Goal: Entertainment & Leisure: Consume media (video, audio)

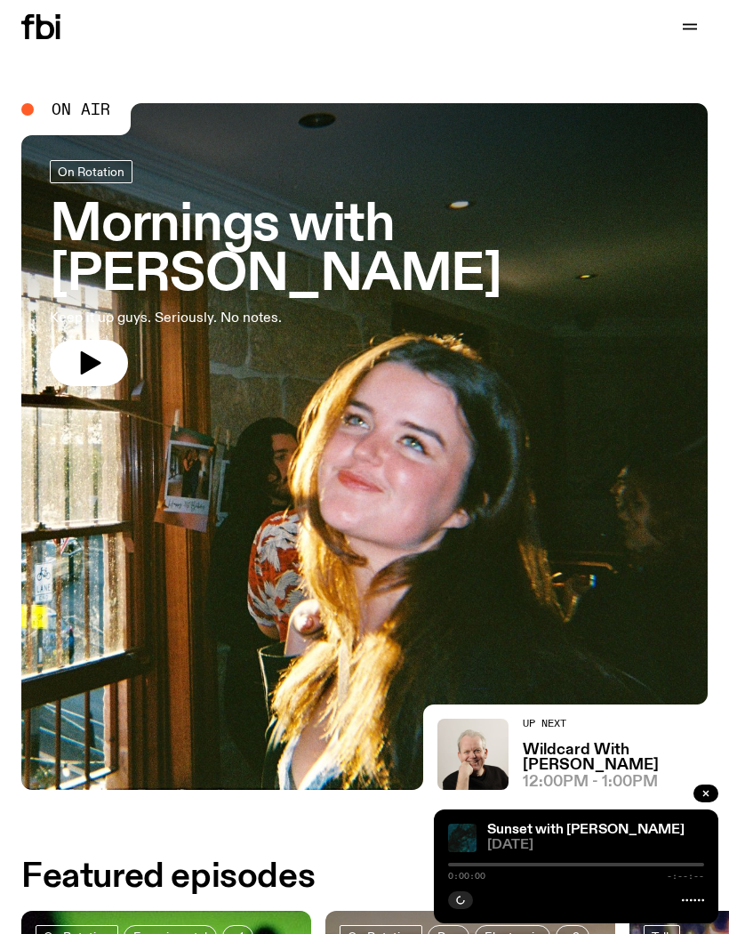
click at [699, 27] on icon "button" at bounding box center [689, 26] width 21 height 21
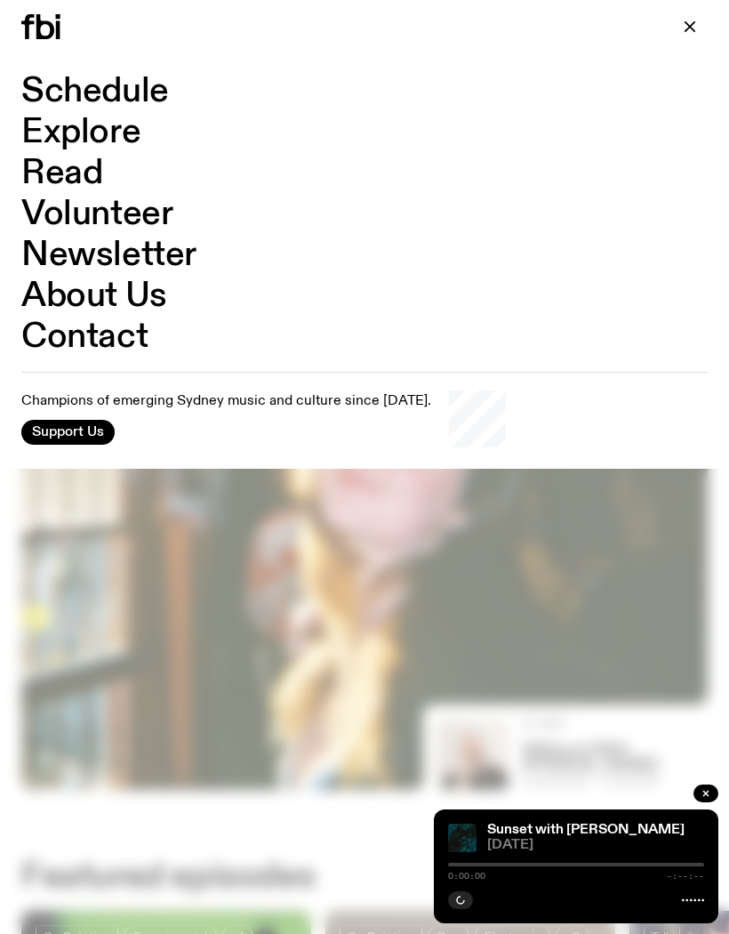
click at [123, 97] on link "Schedule" at bounding box center [95, 92] width 148 height 34
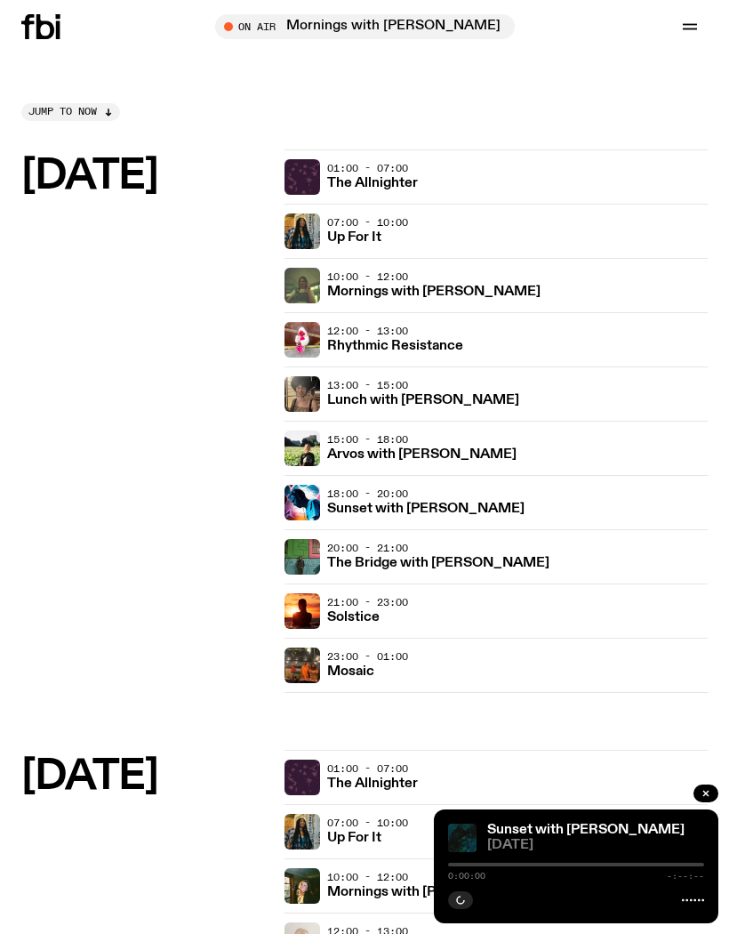
click at [421, 502] on h3 "Sunset with [PERSON_NAME]" at bounding box center [425, 508] width 197 height 13
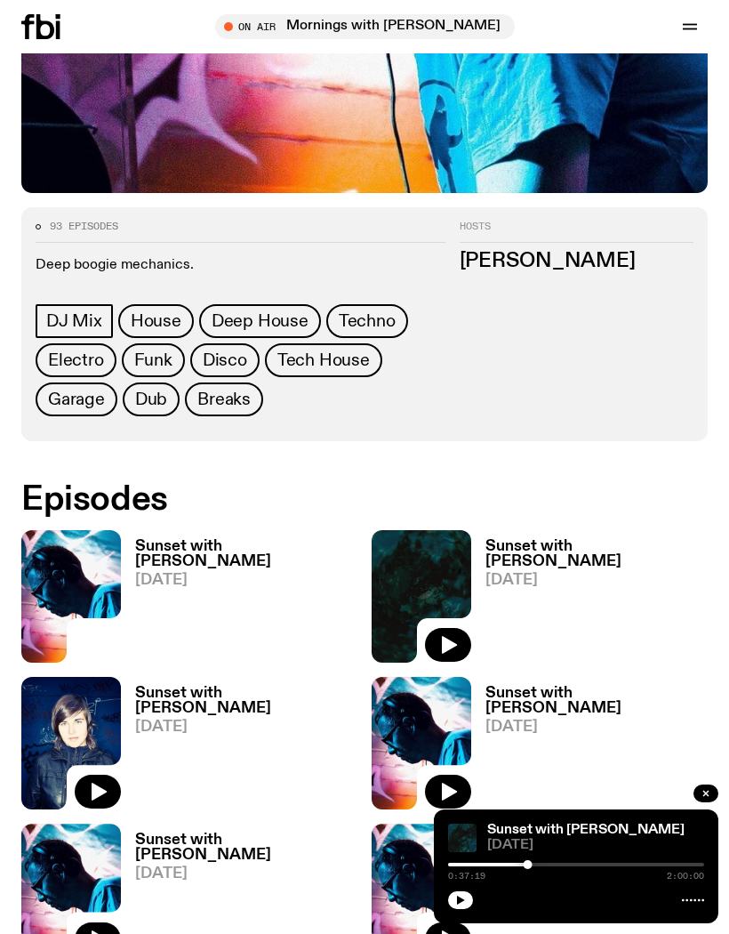
scroll to position [614, 0]
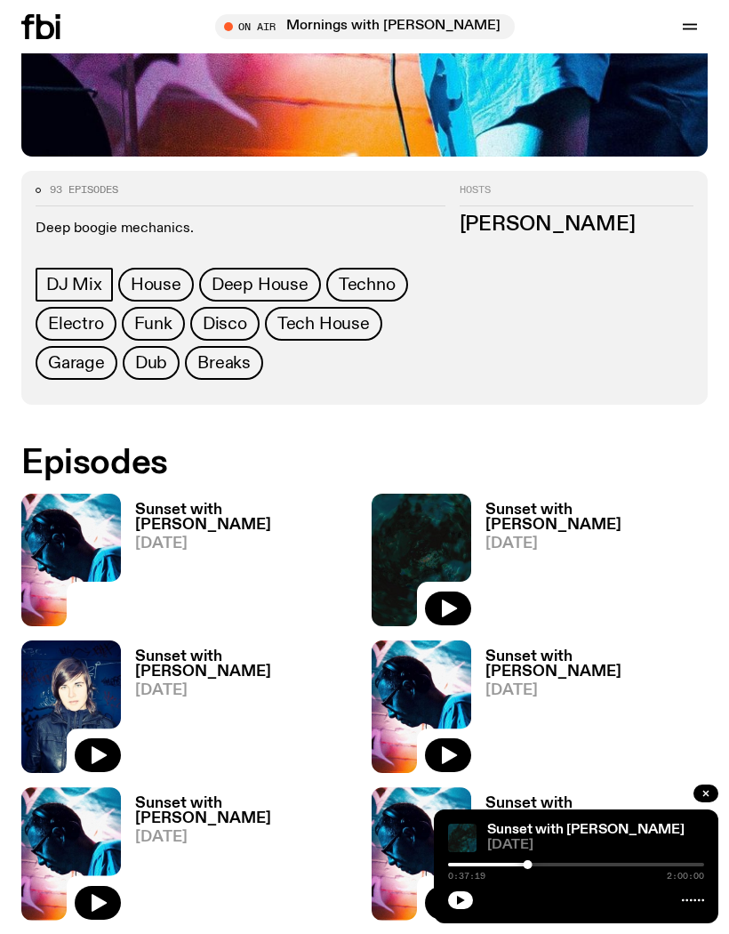
click at [104, 537] on img at bounding box center [71, 560] width 100 height 133
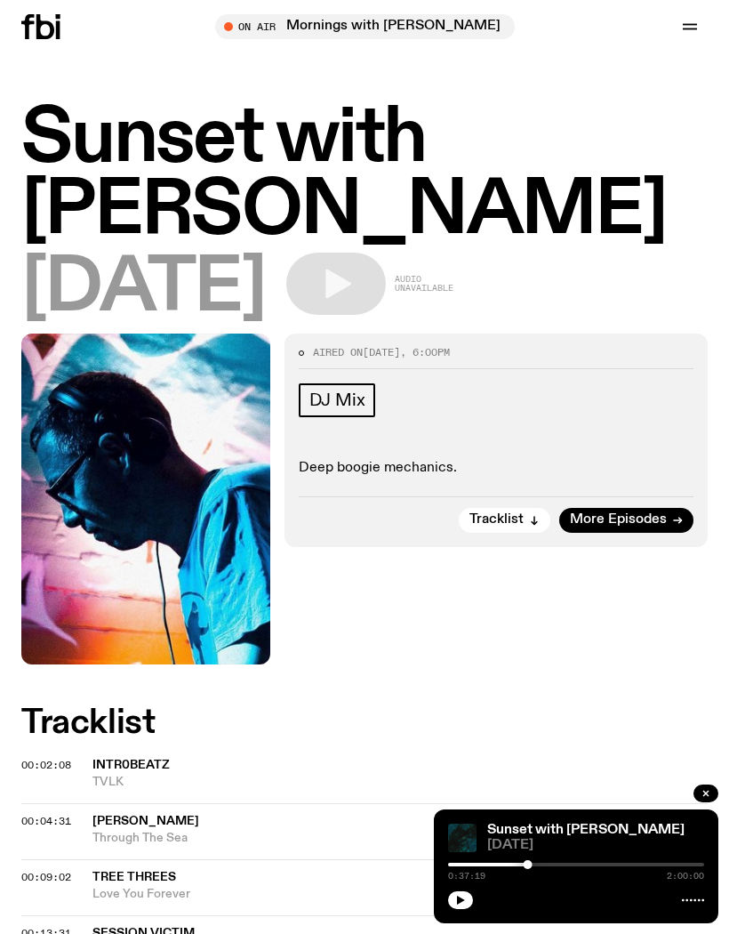
click at [471, 902] on button "button" at bounding box center [460, 900] width 25 height 18
click at [695, 33] on icon "button" at bounding box center [689, 26] width 21 height 21
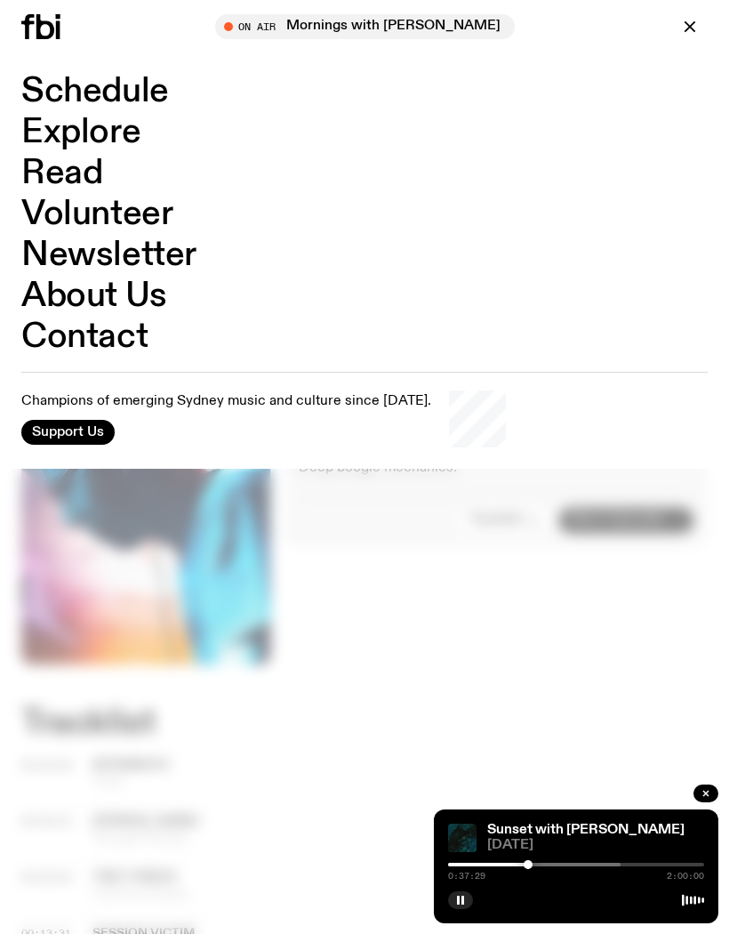
click at [125, 93] on link "Schedule" at bounding box center [95, 92] width 148 height 34
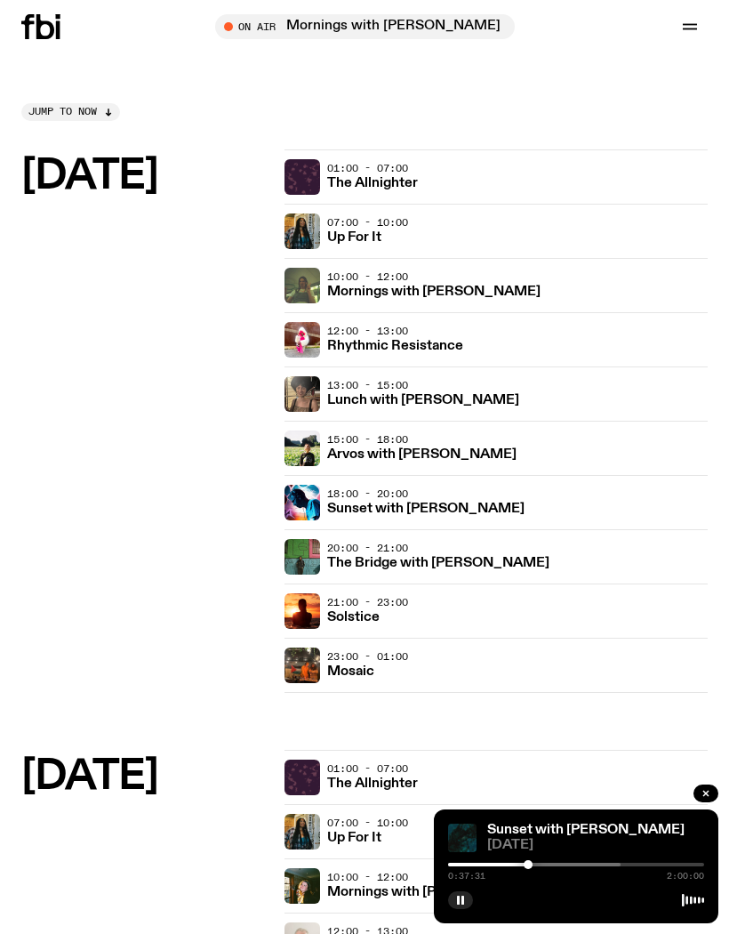
click at [408, 508] on h3 "Sunset with [PERSON_NAME]" at bounding box center [425, 508] width 197 height 13
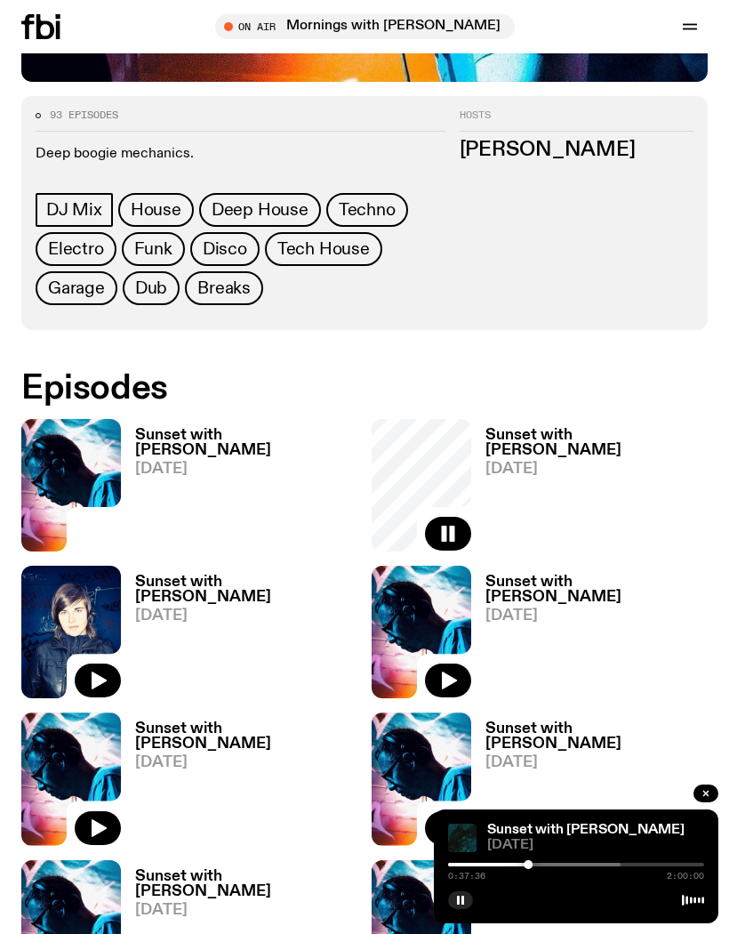
scroll to position [691, 0]
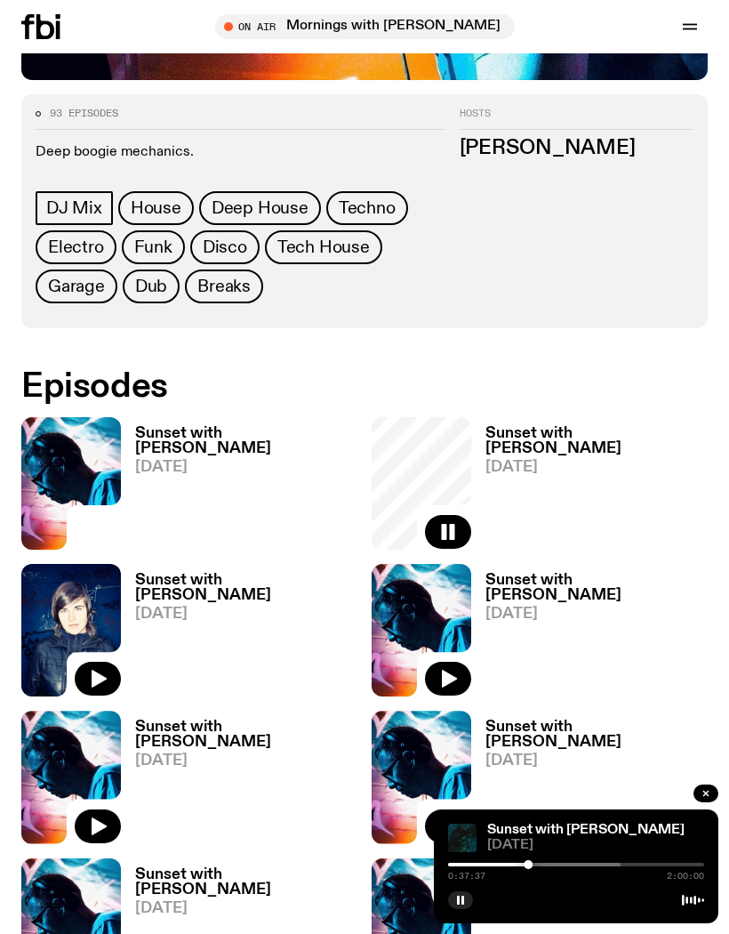
click at [454, 534] on rect "button" at bounding box center [452, 532] width 5 height 16
click at [454, 529] on icon "button" at bounding box center [448, 531] width 21 height 21
click at [188, 462] on span "[DATE]" at bounding box center [246, 467] width 222 height 15
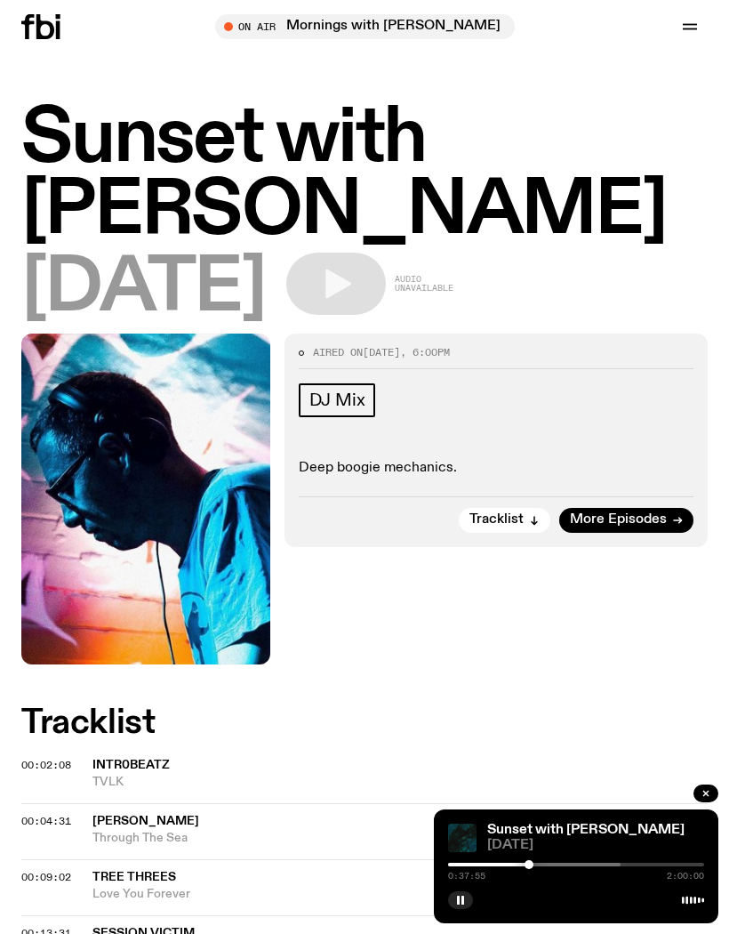
click at [497, 866] on div at bounding box center [401, 865] width 256 height 4
click at [699, 22] on icon "button" at bounding box center [689, 26] width 21 height 21
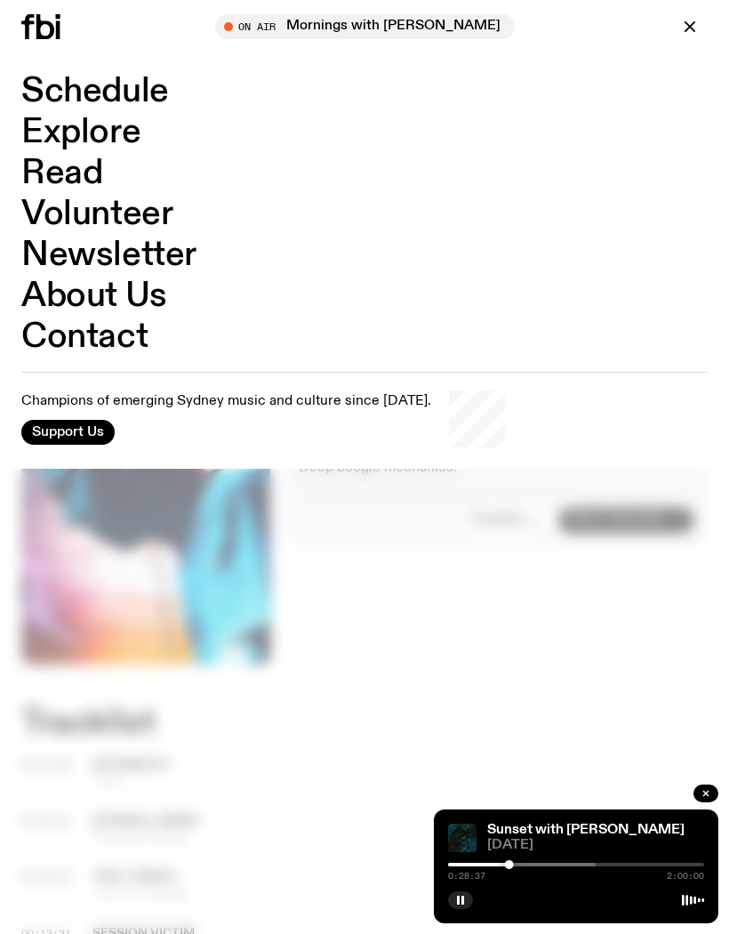
click at [100, 100] on link "Schedule" at bounding box center [95, 92] width 148 height 34
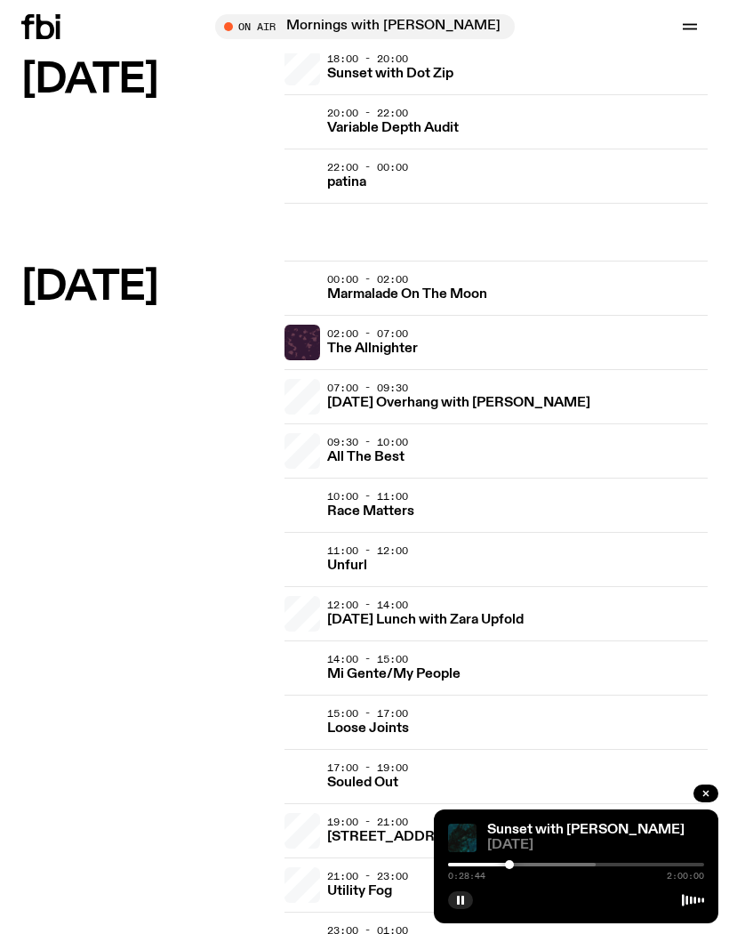
scroll to position [3544, 0]
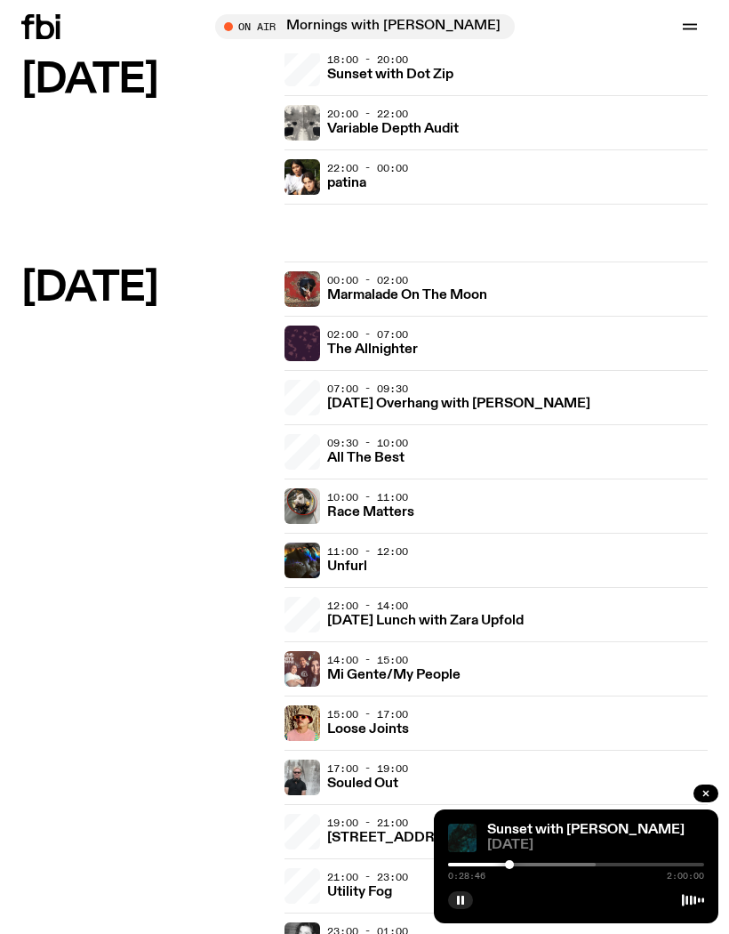
click at [371, 725] on h3 "Loose Joints" at bounding box center [368, 729] width 82 height 13
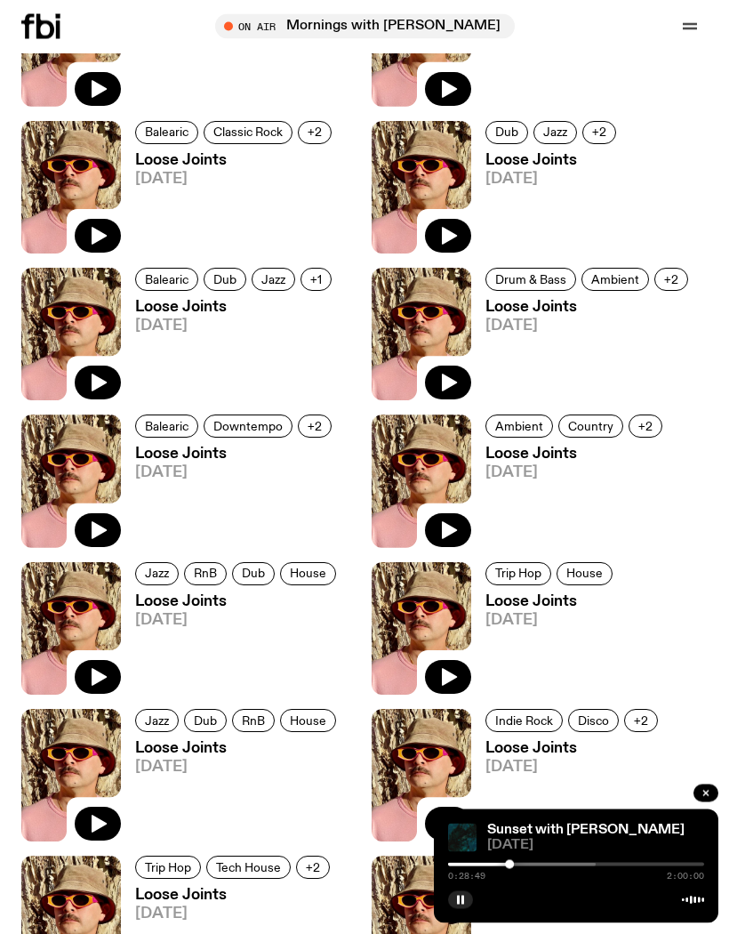
scroll to position [786, 0]
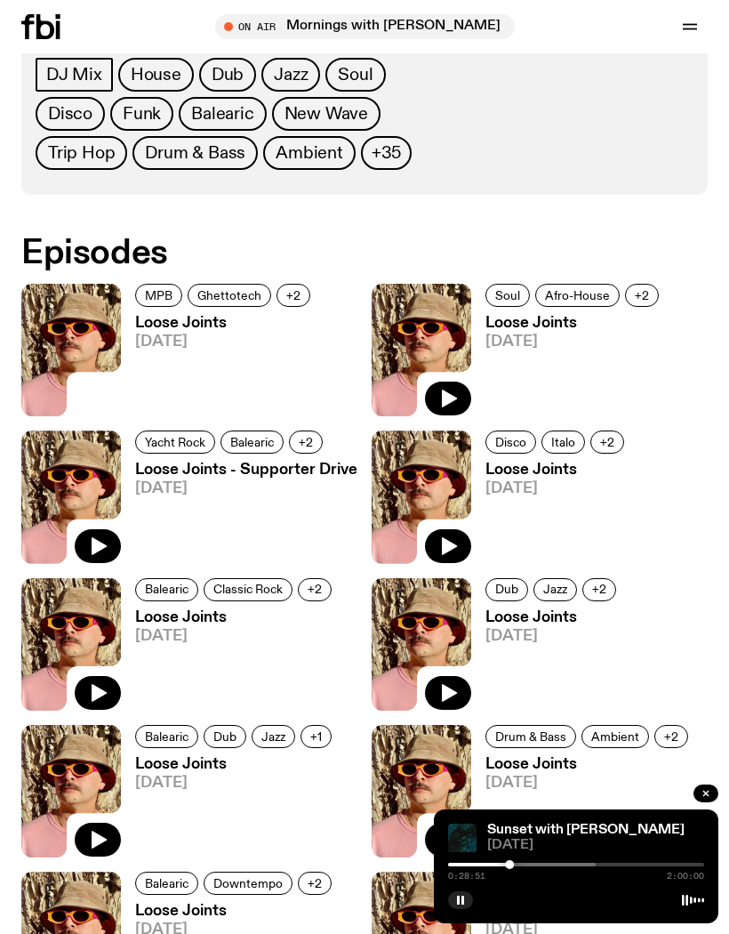
click at [98, 336] on img at bounding box center [71, 350] width 100 height 133
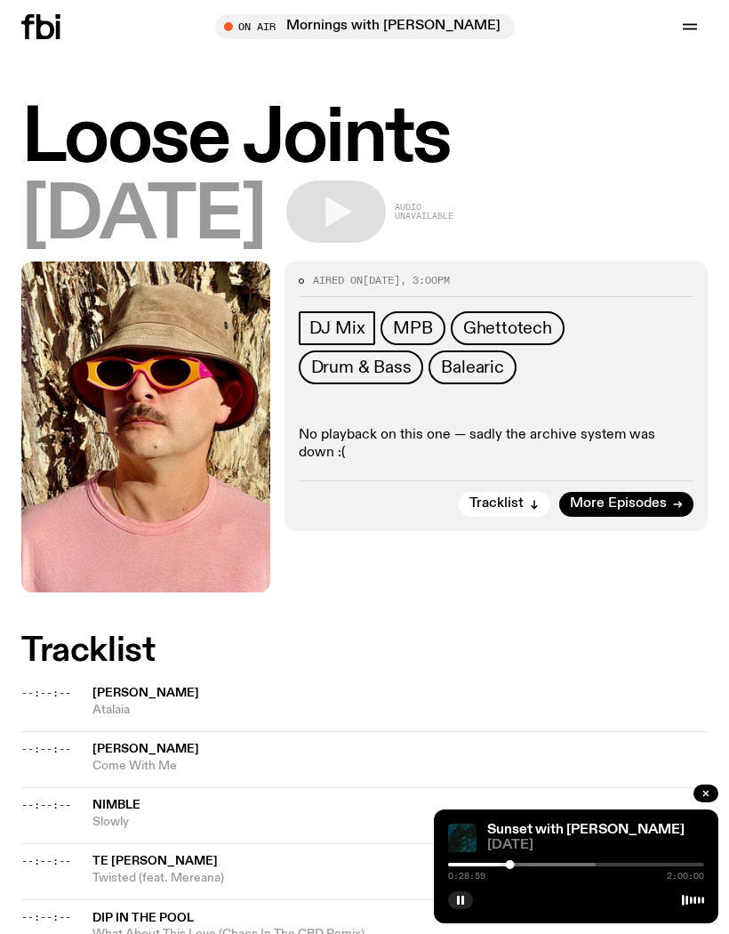
click at [35, 19] on icon at bounding box center [40, 26] width 39 height 25
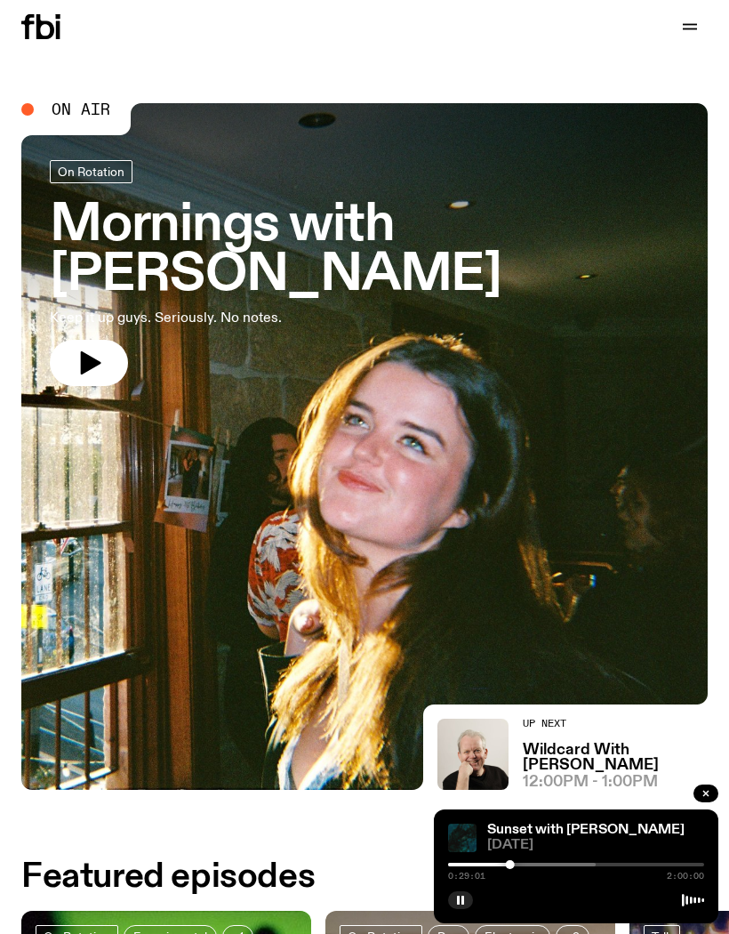
click at [686, 37] on button "button" at bounding box center [690, 26] width 36 height 25
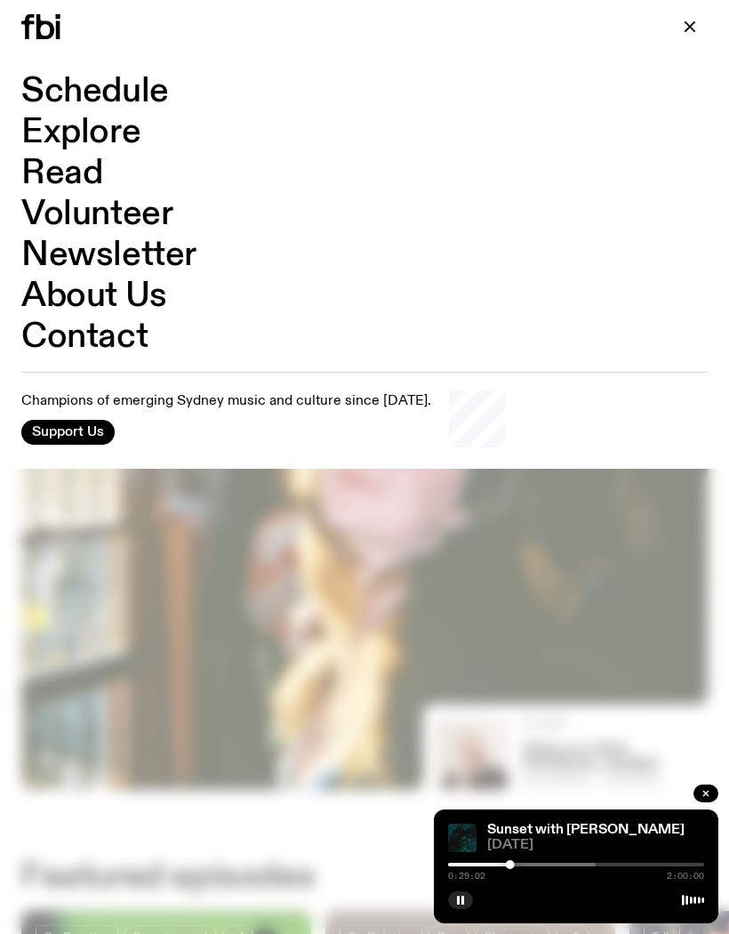
click at [84, 90] on link "Schedule" at bounding box center [95, 92] width 148 height 34
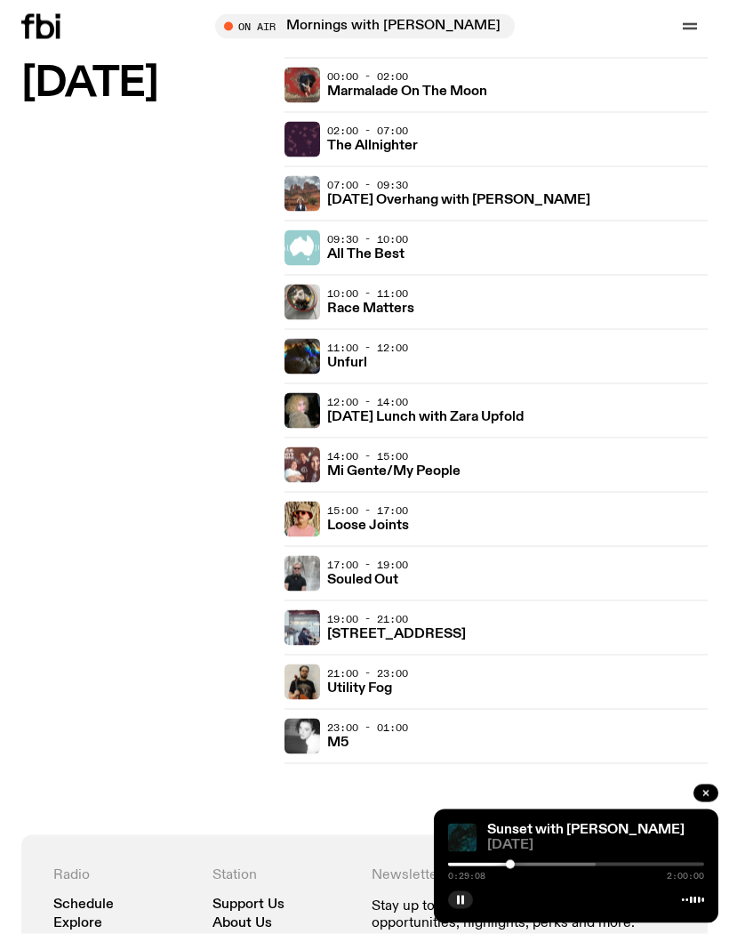
scroll to position [3762, 0]
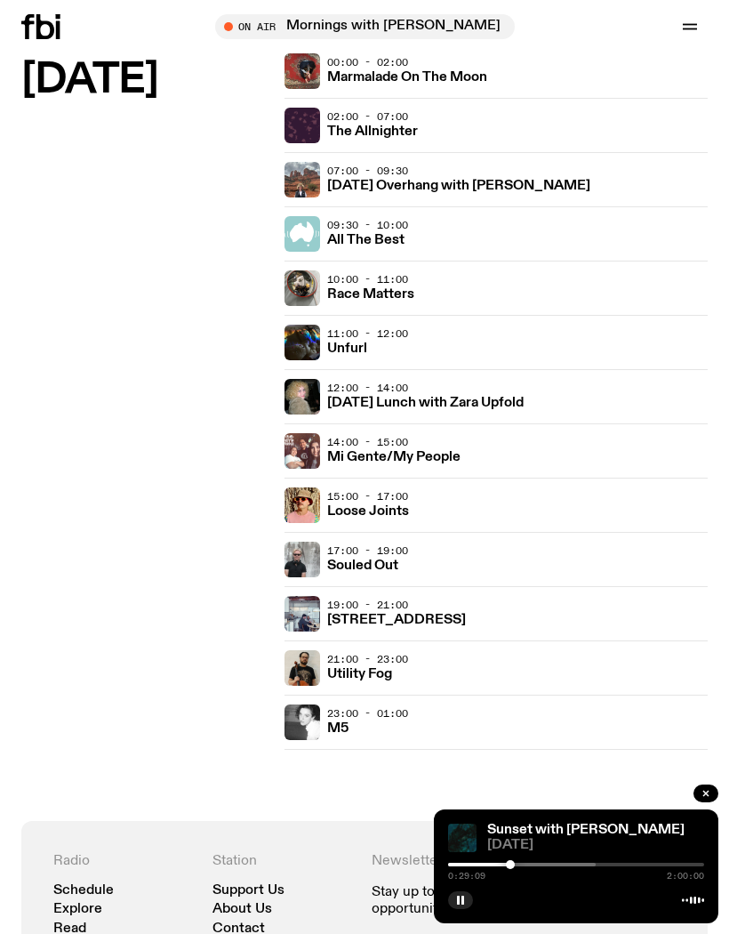
click at [370, 563] on h3 "Souled Out" at bounding box center [362, 565] width 71 height 13
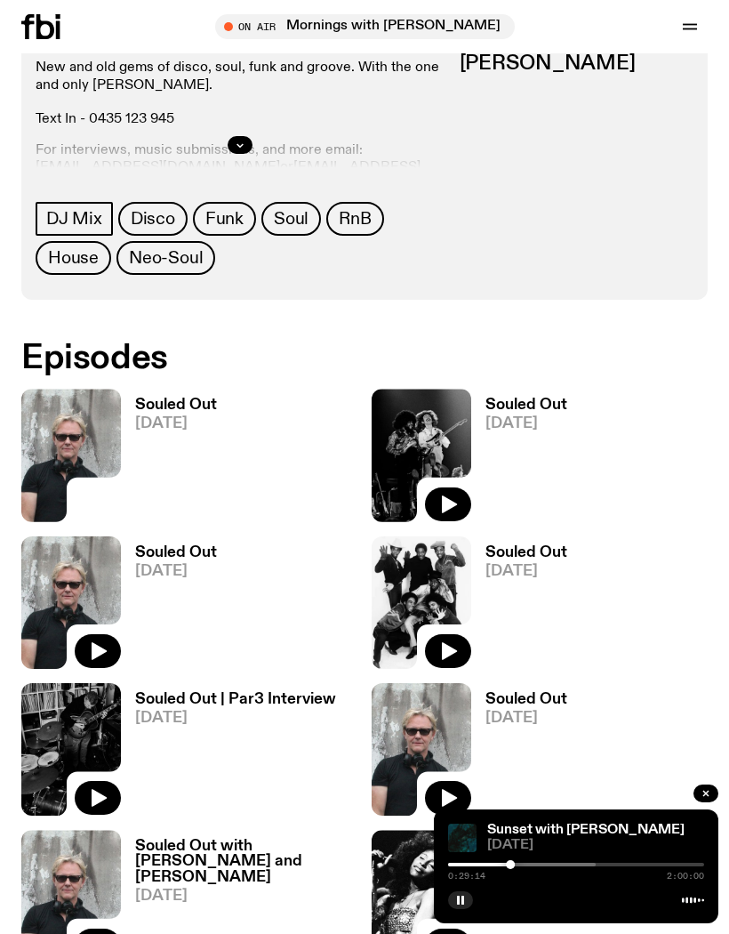
scroll to position [706, 0]
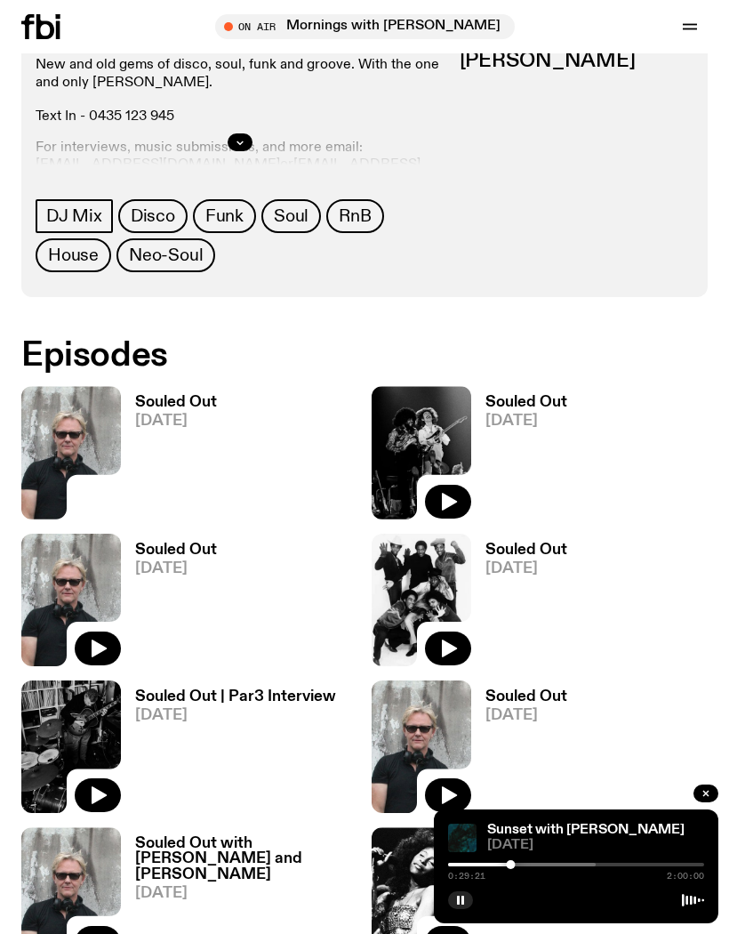
click at [455, 510] on icon "button" at bounding box center [448, 501] width 21 height 21
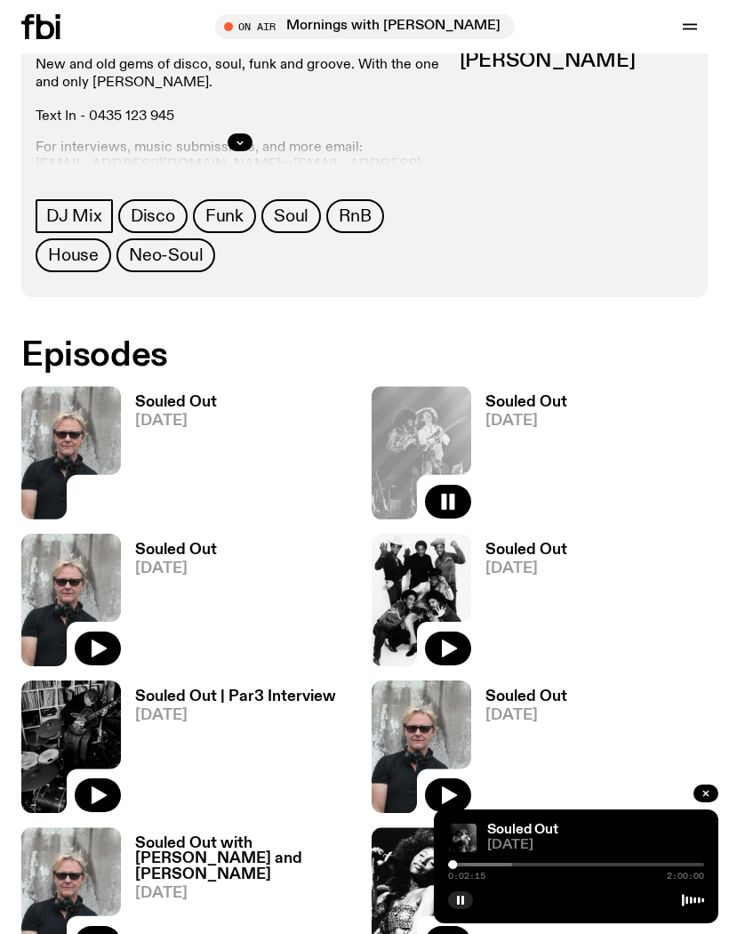
click at [479, 866] on div at bounding box center [384, 865] width 256 height 4
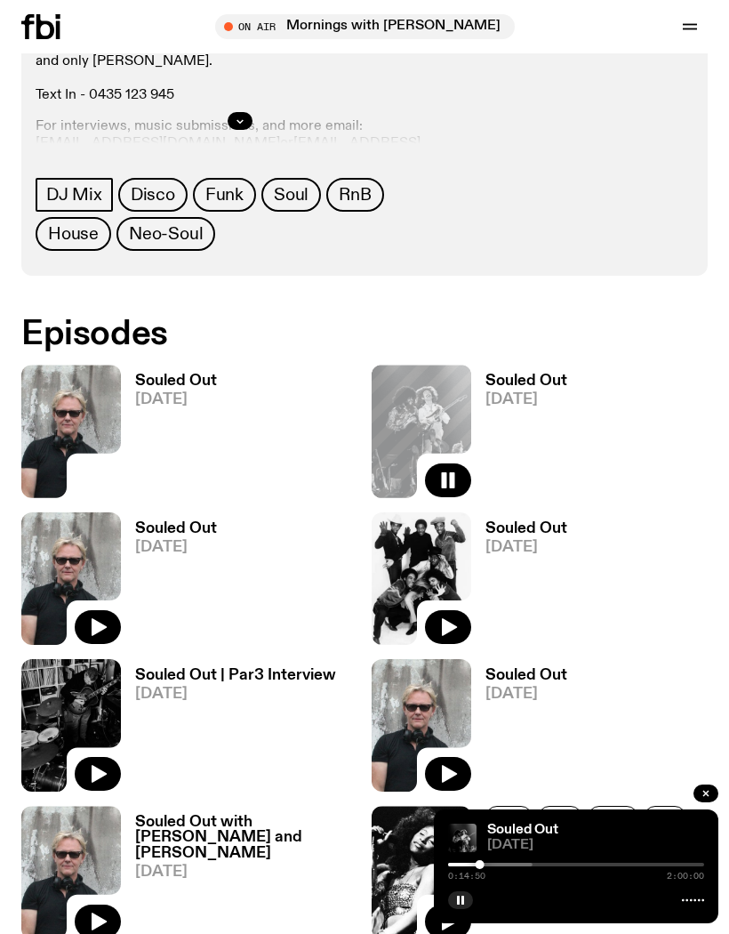
click at [605, 866] on div at bounding box center [576, 865] width 256 height 4
click at [521, 866] on div at bounding box center [477, 865] width 256 height 4
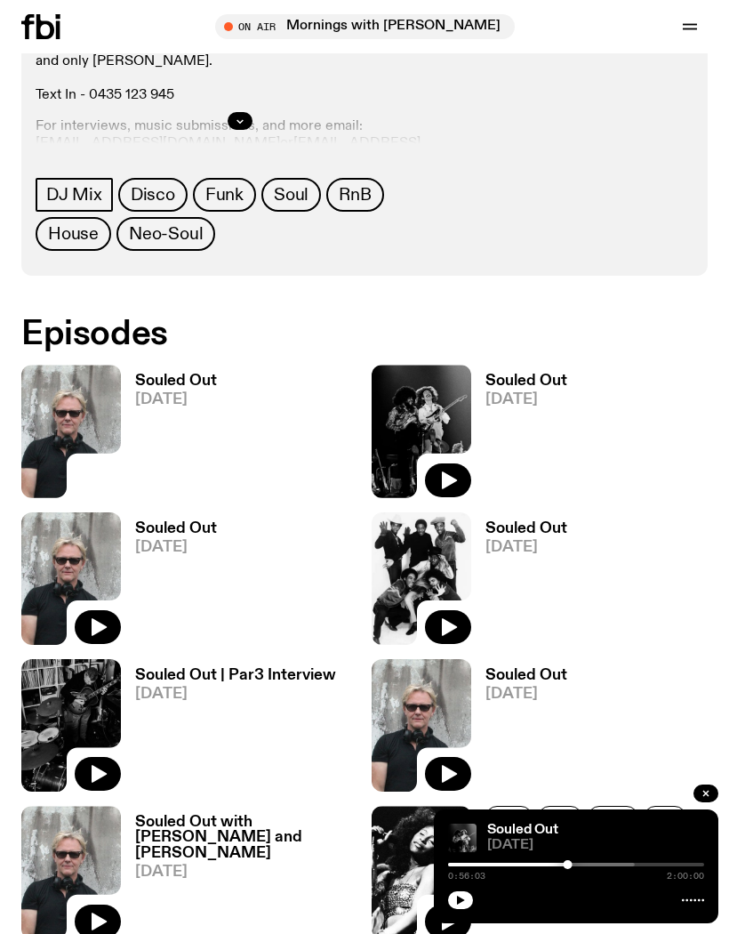
click at [470, 909] on button "button" at bounding box center [460, 900] width 25 height 18
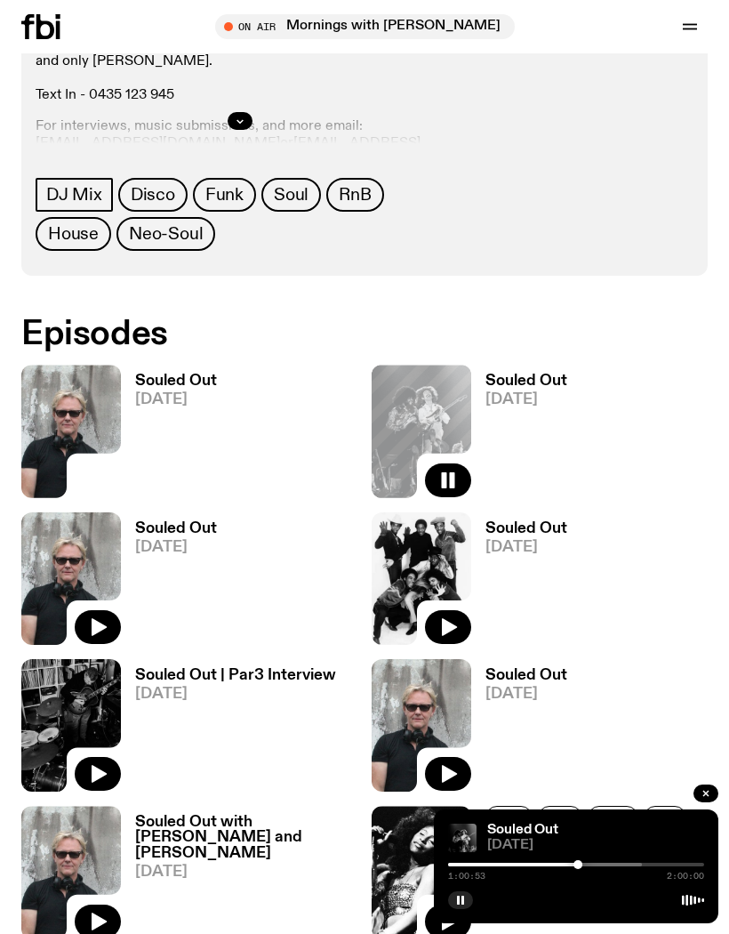
click at [369, 233] on div "DJ Mix Disco Funk Soul RnB House Neo-Soul" at bounding box center [241, 217] width 410 height 78
